Goal: Navigation & Orientation: Find specific page/section

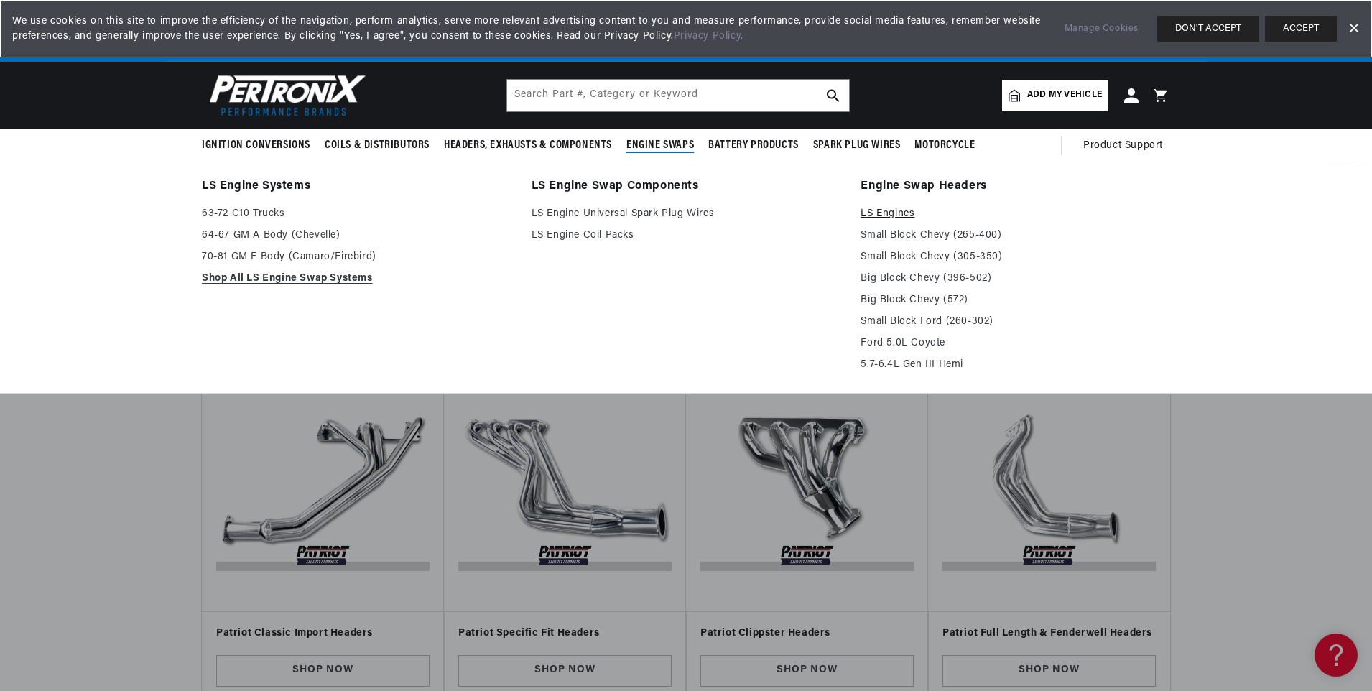
scroll to position [0, 435]
click at [883, 210] on link "LS Engines" at bounding box center [1015, 213] width 310 height 17
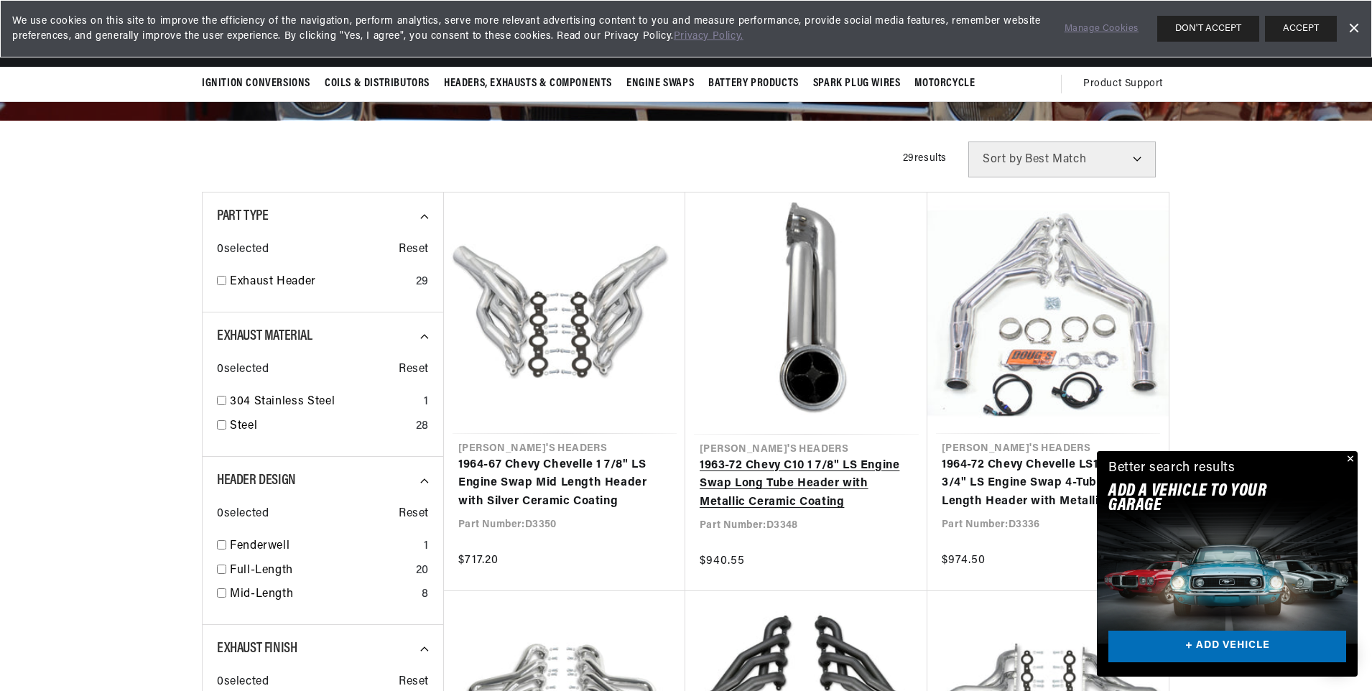
scroll to position [0, 435]
